Goal: Task Accomplishment & Management: Complete application form

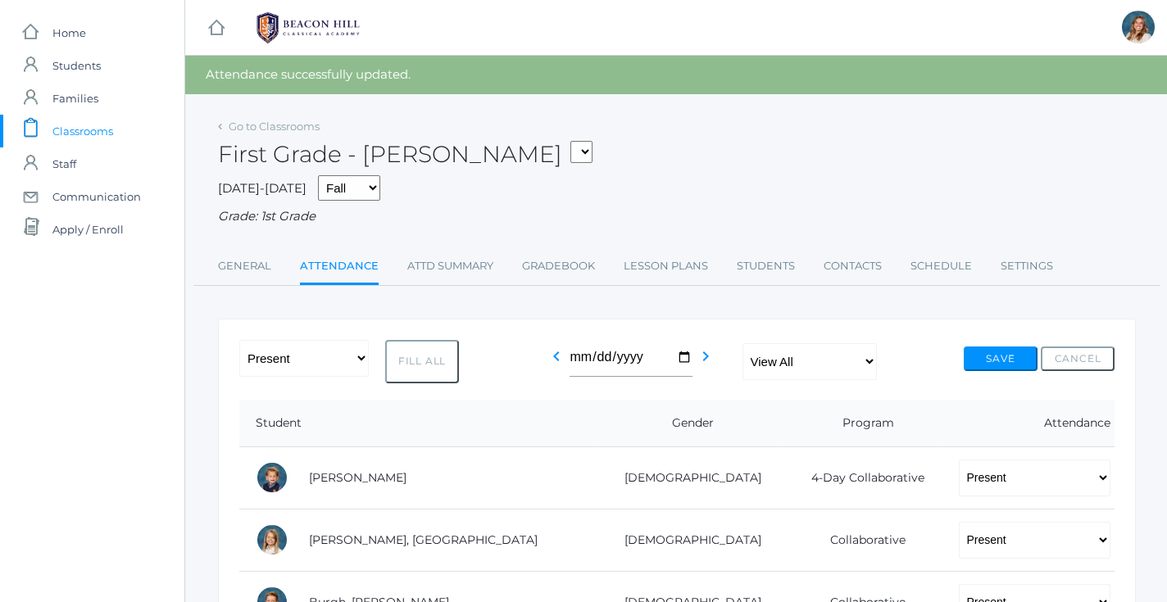
click at [343, 257] on link "Attendance" at bounding box center [339, 267] width 79 height 35
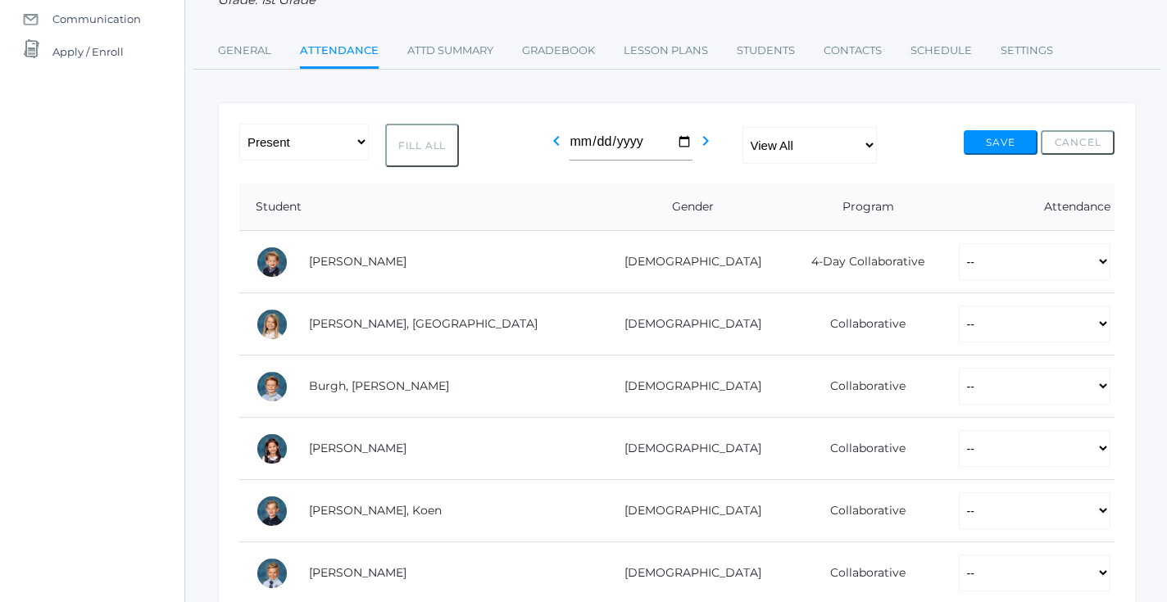
scroll to position [179, 0]
click at [429, 138] on button "Fill All" at bounding box center [422, 144] width 74 height 43
select select "P"
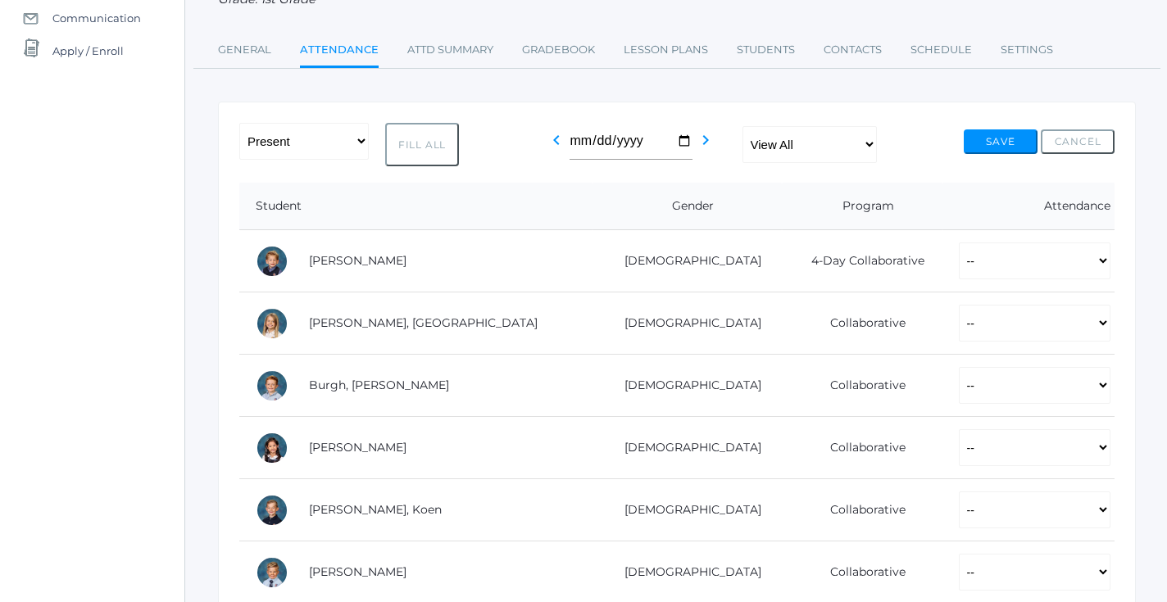
select select "P"
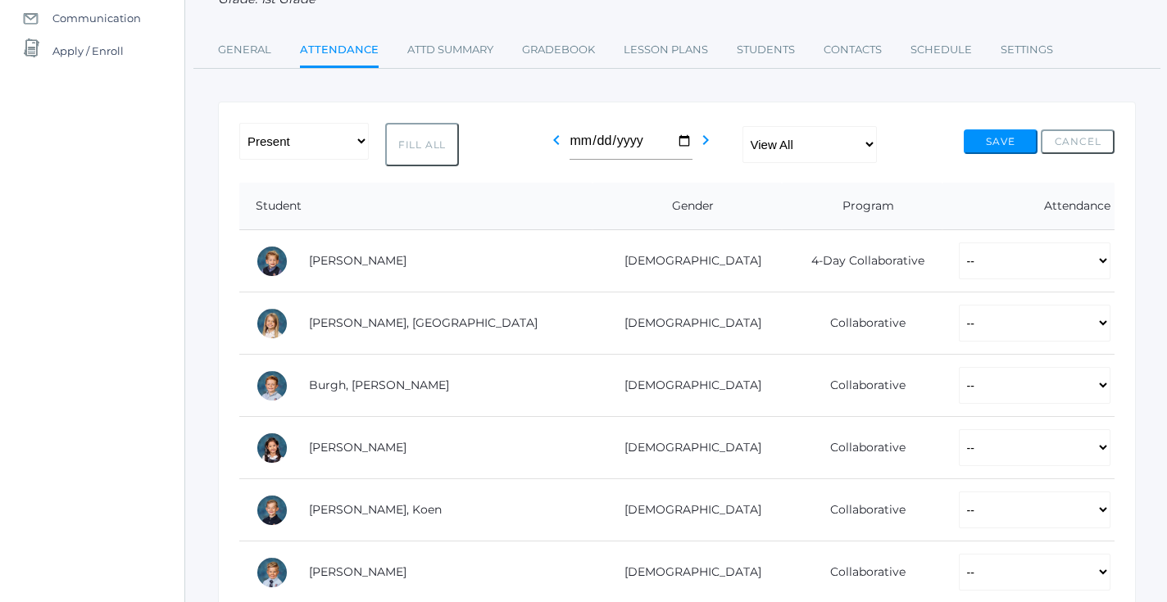
select select "P"
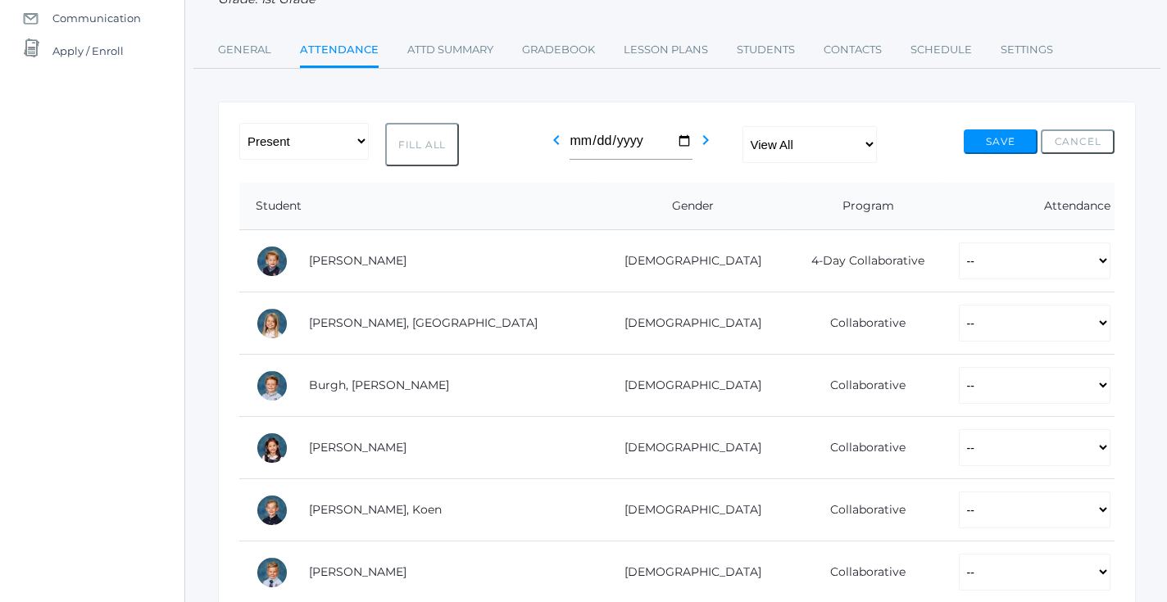
select select "P"
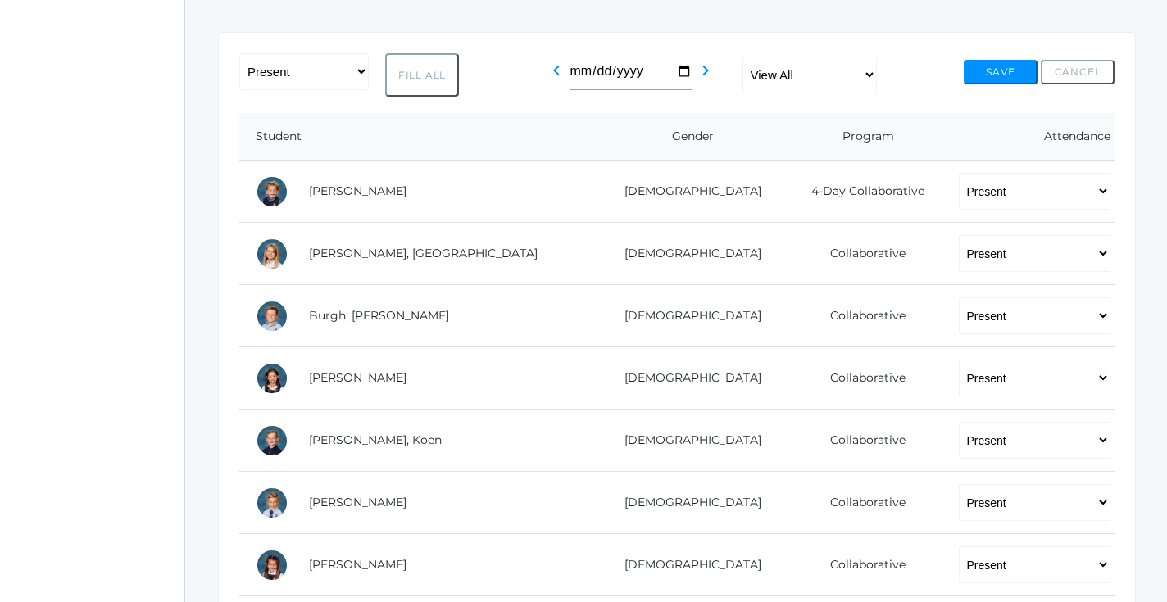
scroll to position [261, 0]
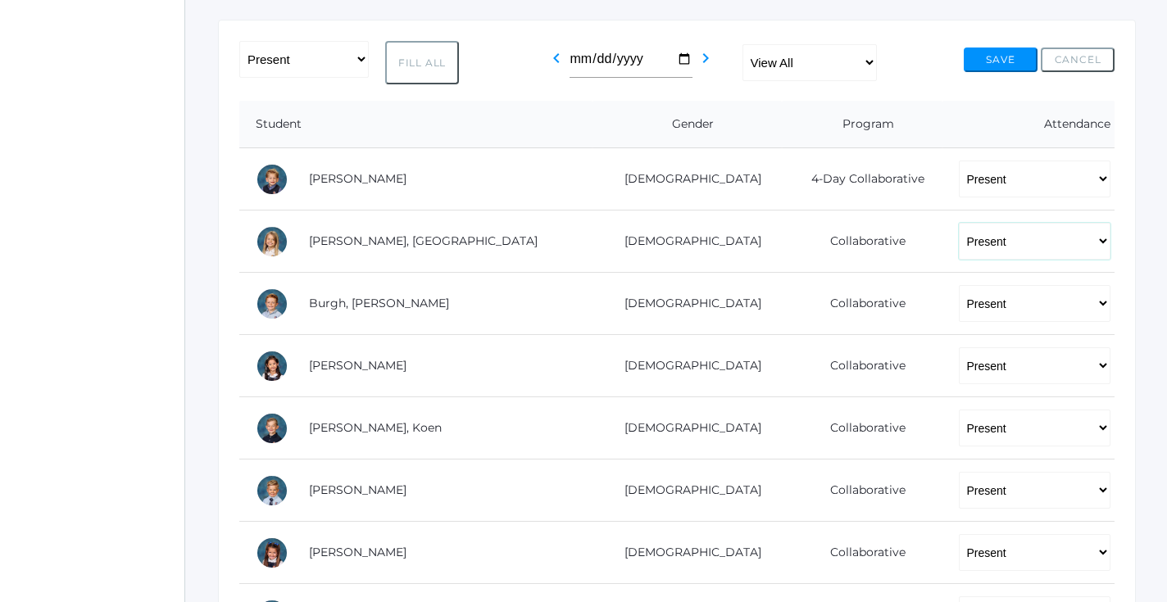
select select "AE"
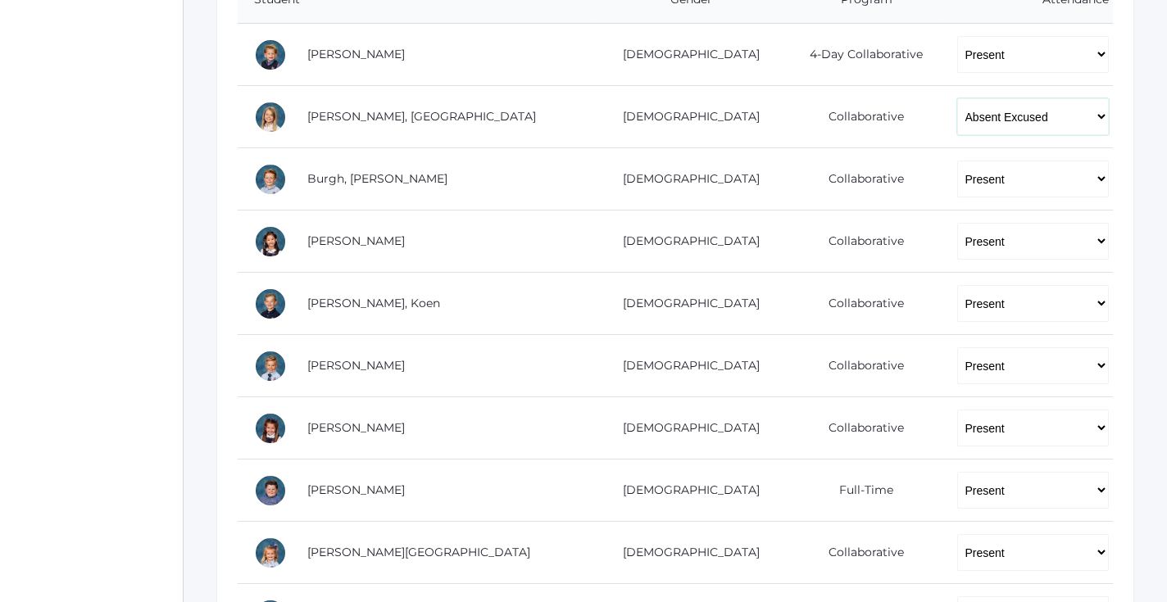
scroll to position [395, 1]
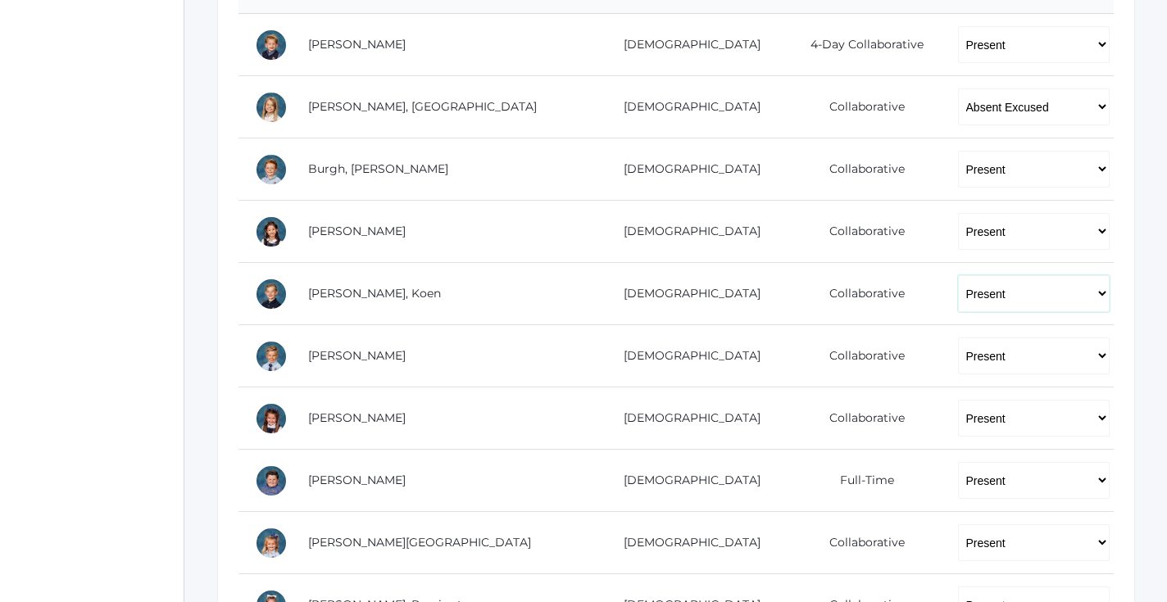
select select "AE"
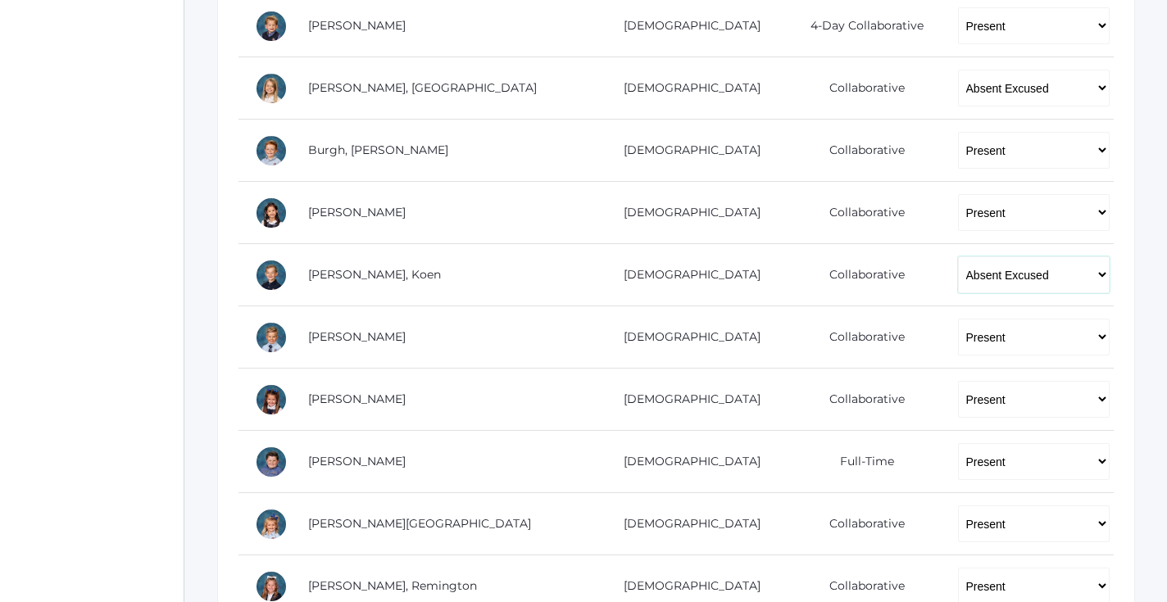
scroll to position [454, 1]
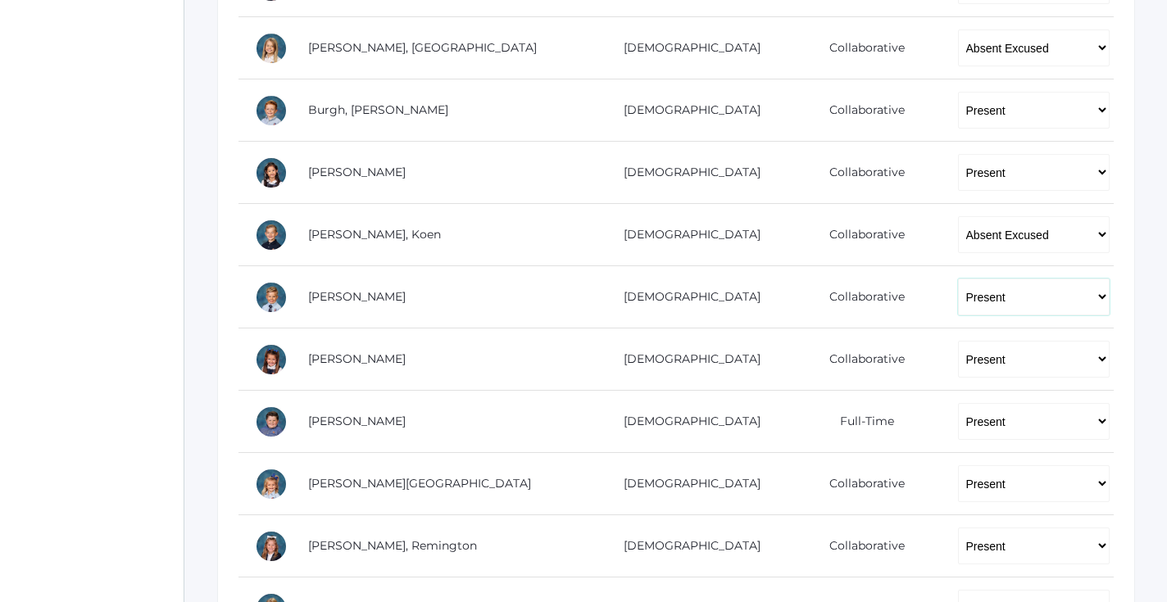
select select "AE"
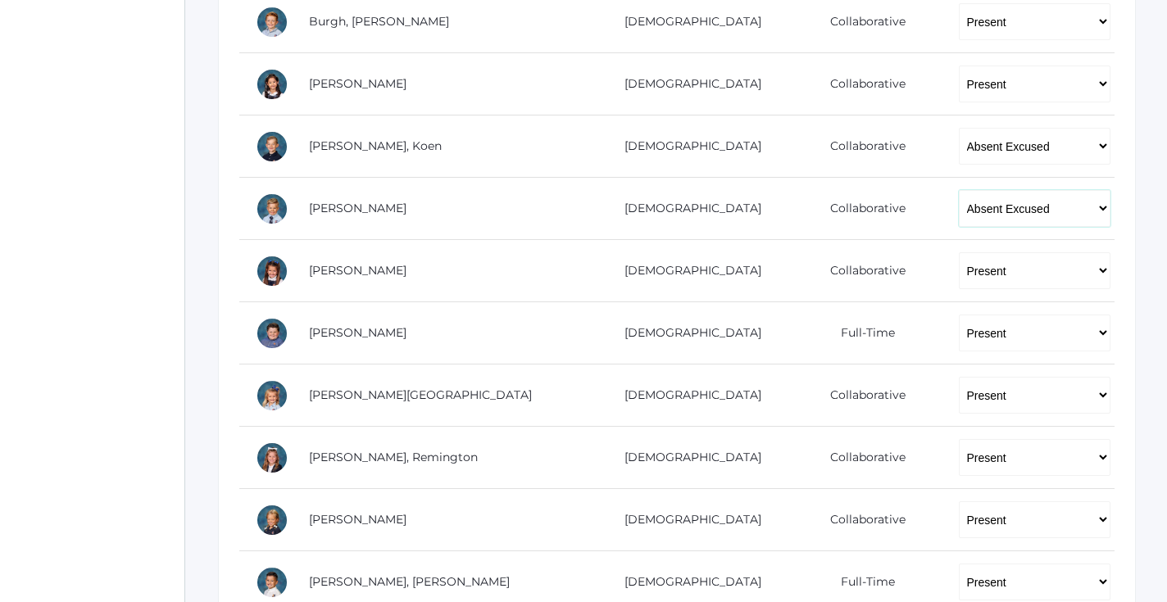
scroll to position [548, 0]
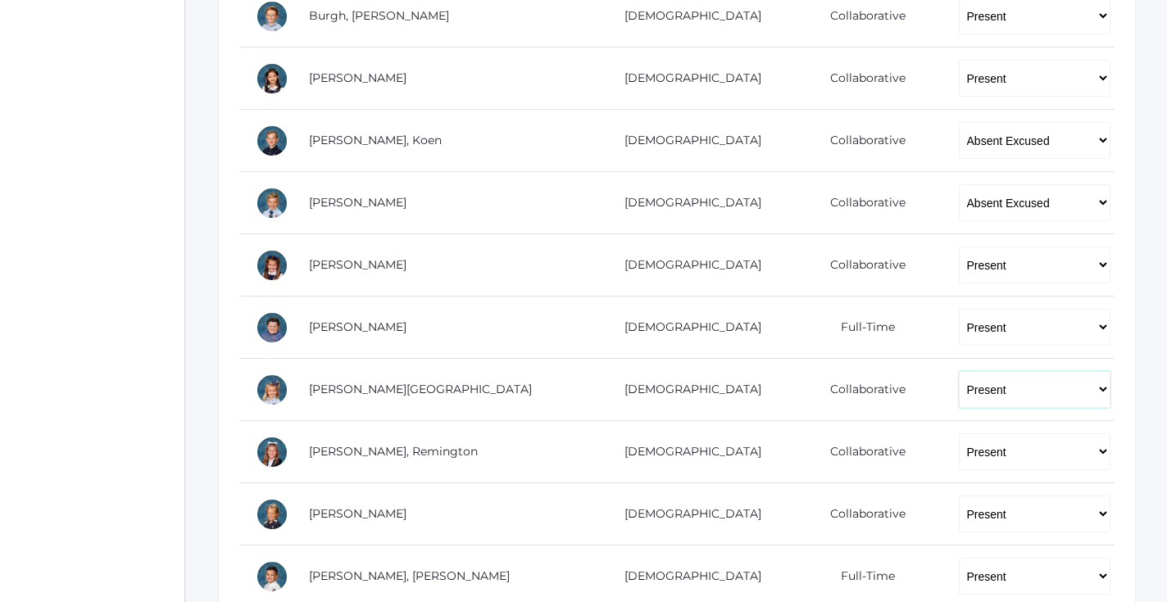
select select "AE"
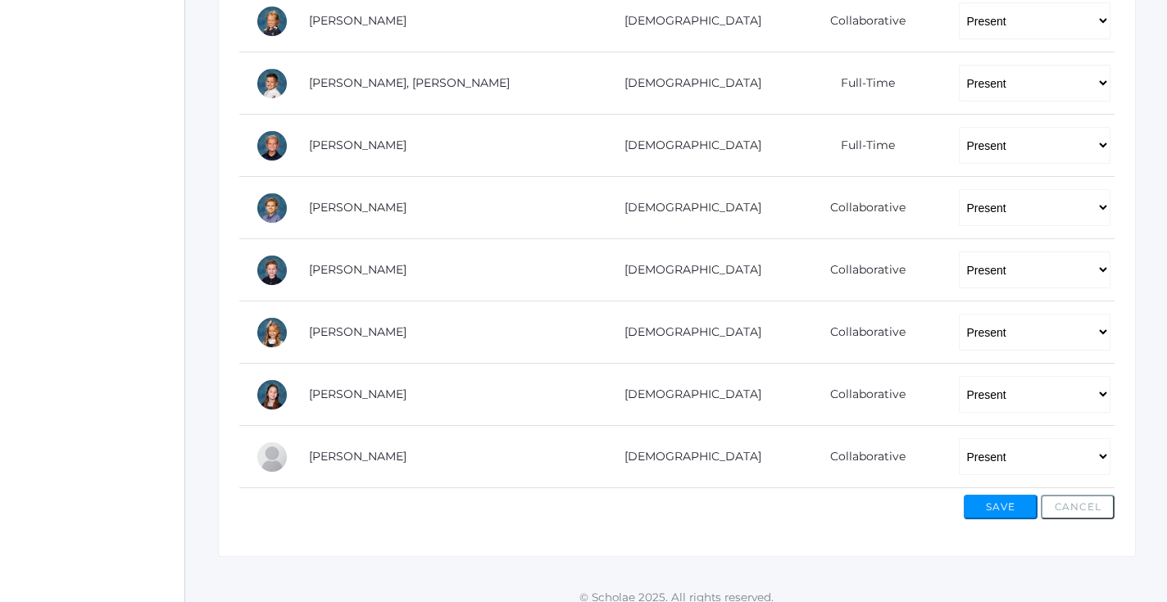
scroll to position [1043, 0]
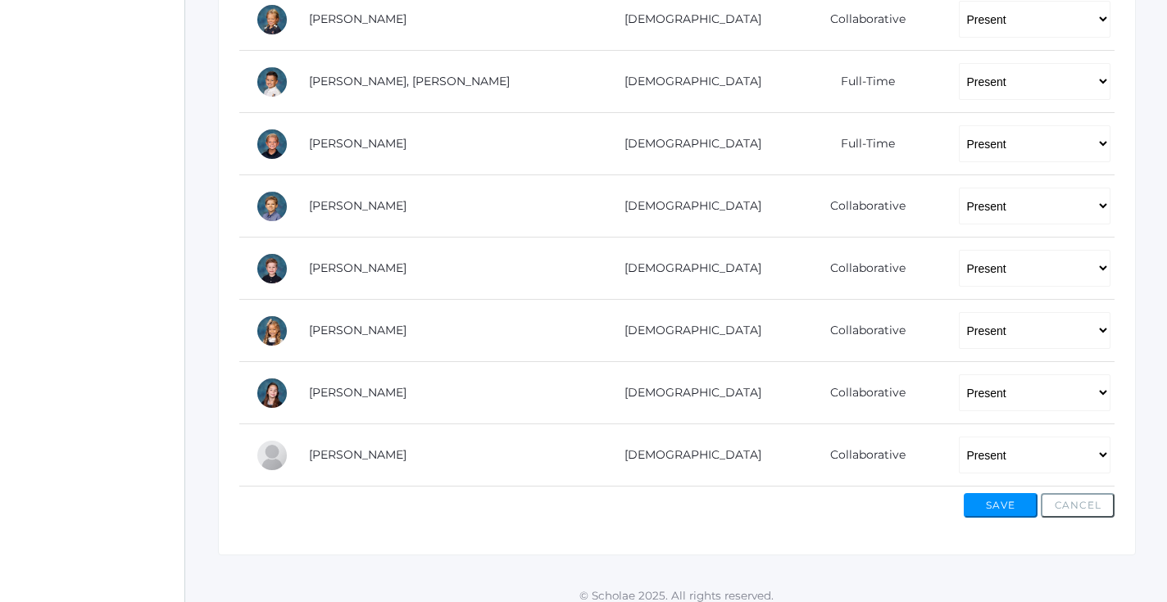
click at [992, 493] on button "Save" at bounding box center [1001, 505] width 74 height 25
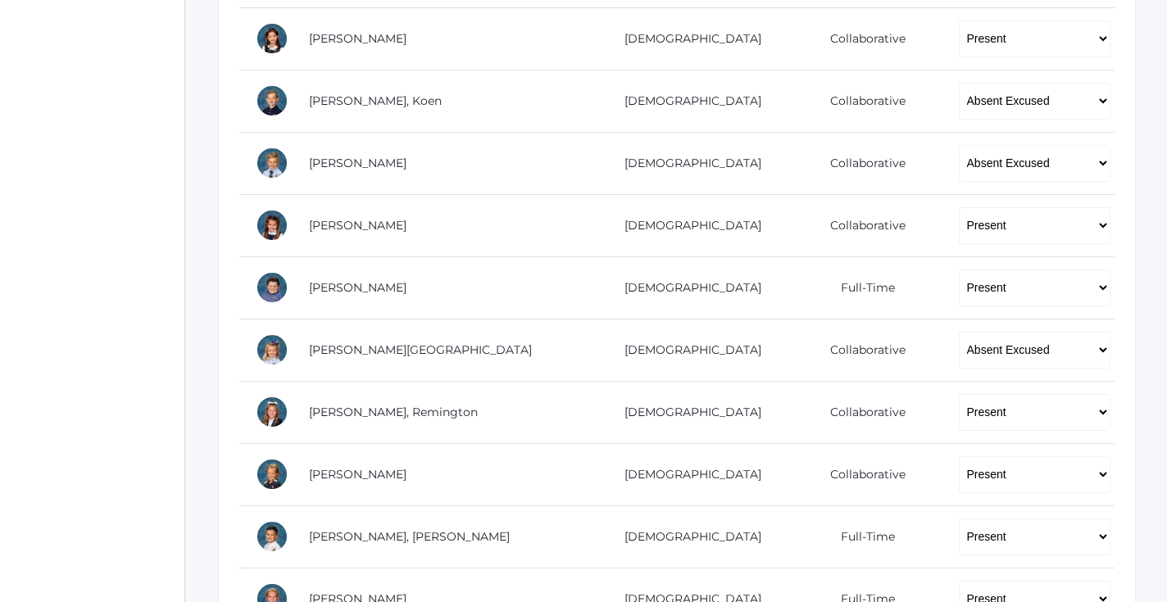
scroll to position [624, 0]
